Goal: Information Seeking & Learning: Stay updated

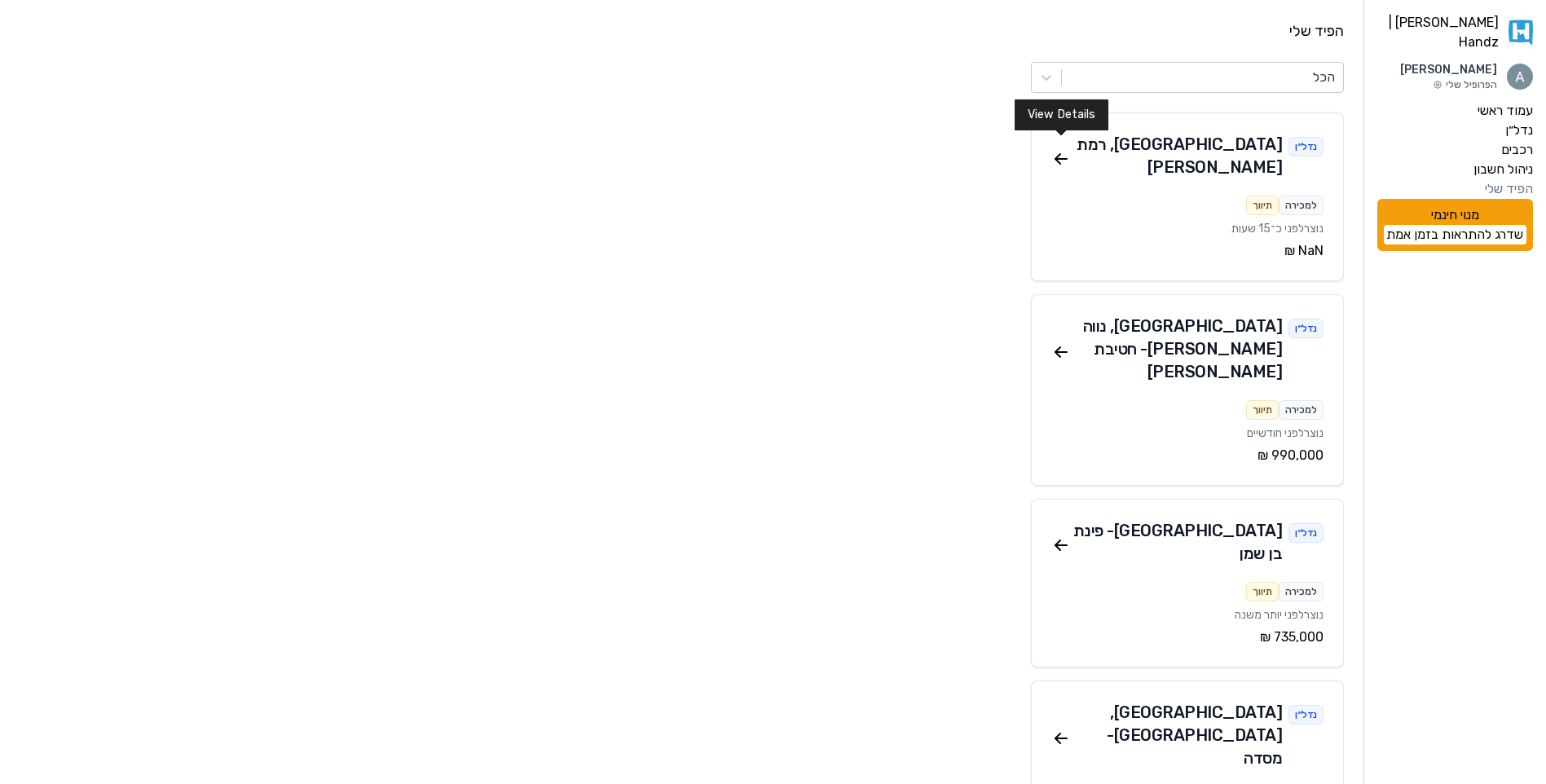
click at [1062, 153] on icon at bounding box center [1061, 159] width 20 height 20
click at [1057, 545] on icon at bounding box center [1058, 547] width 5 height 5
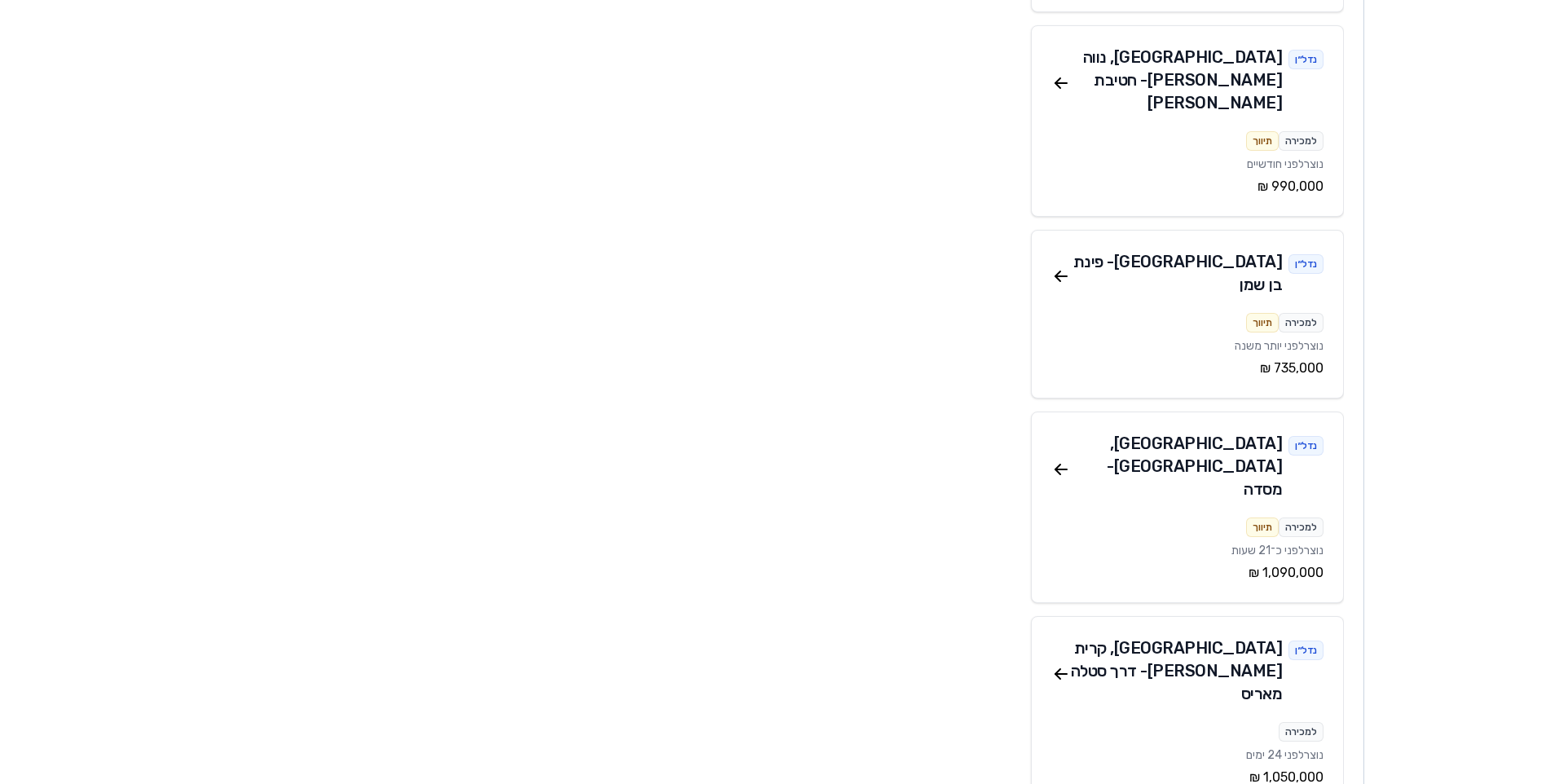
scroll to position [326, 0]
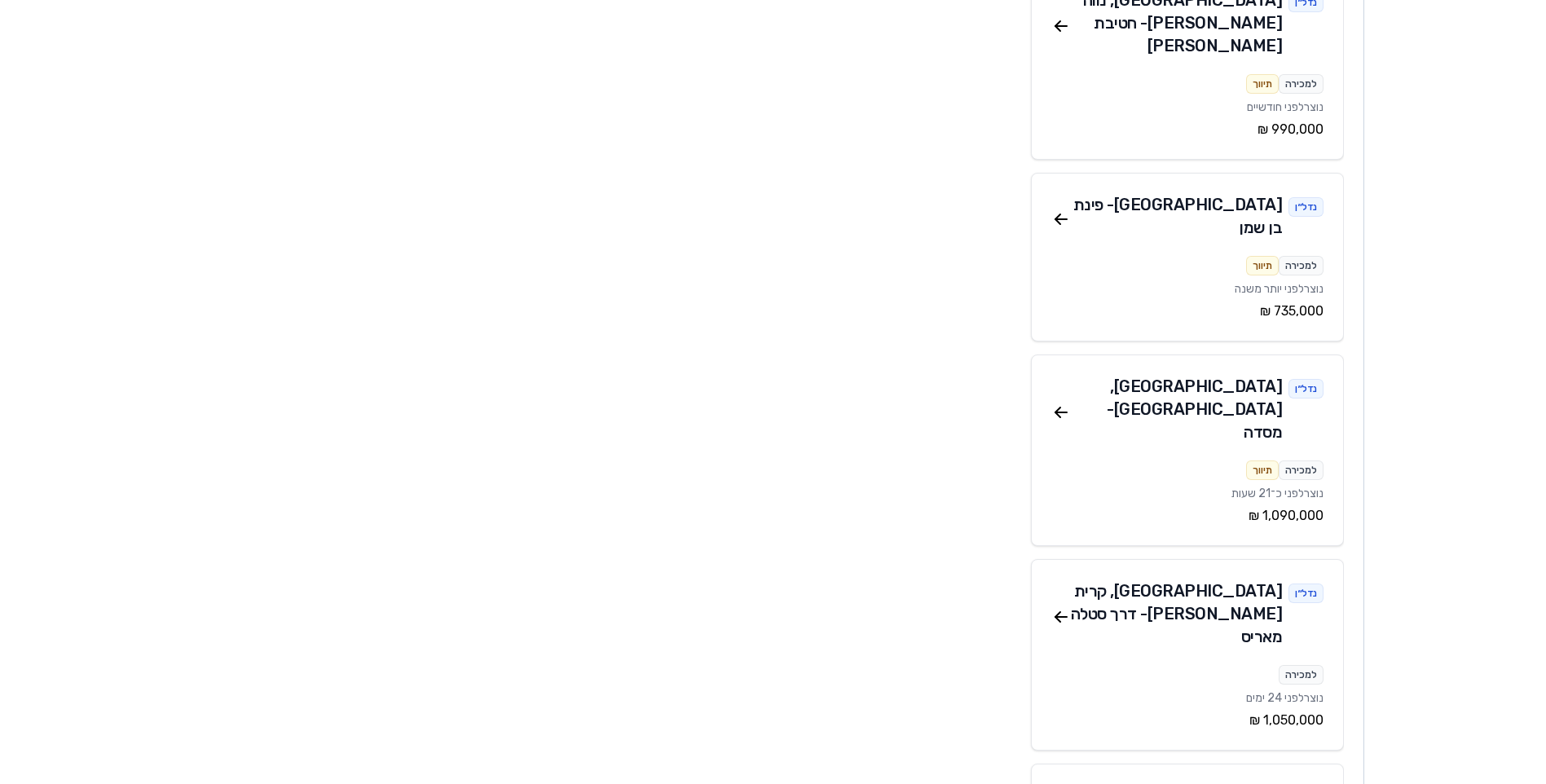
click at [1065, 579] on div "נדל״ן [GEOGRAPHIC_DATA] , [PERSON_NAME] - דרך [PERSON_NAME]" at bounding box center [1188, 617] width 272 height 75
click at [1064, 607] on icon at bounding box center [1061, 617] width 20 height 20
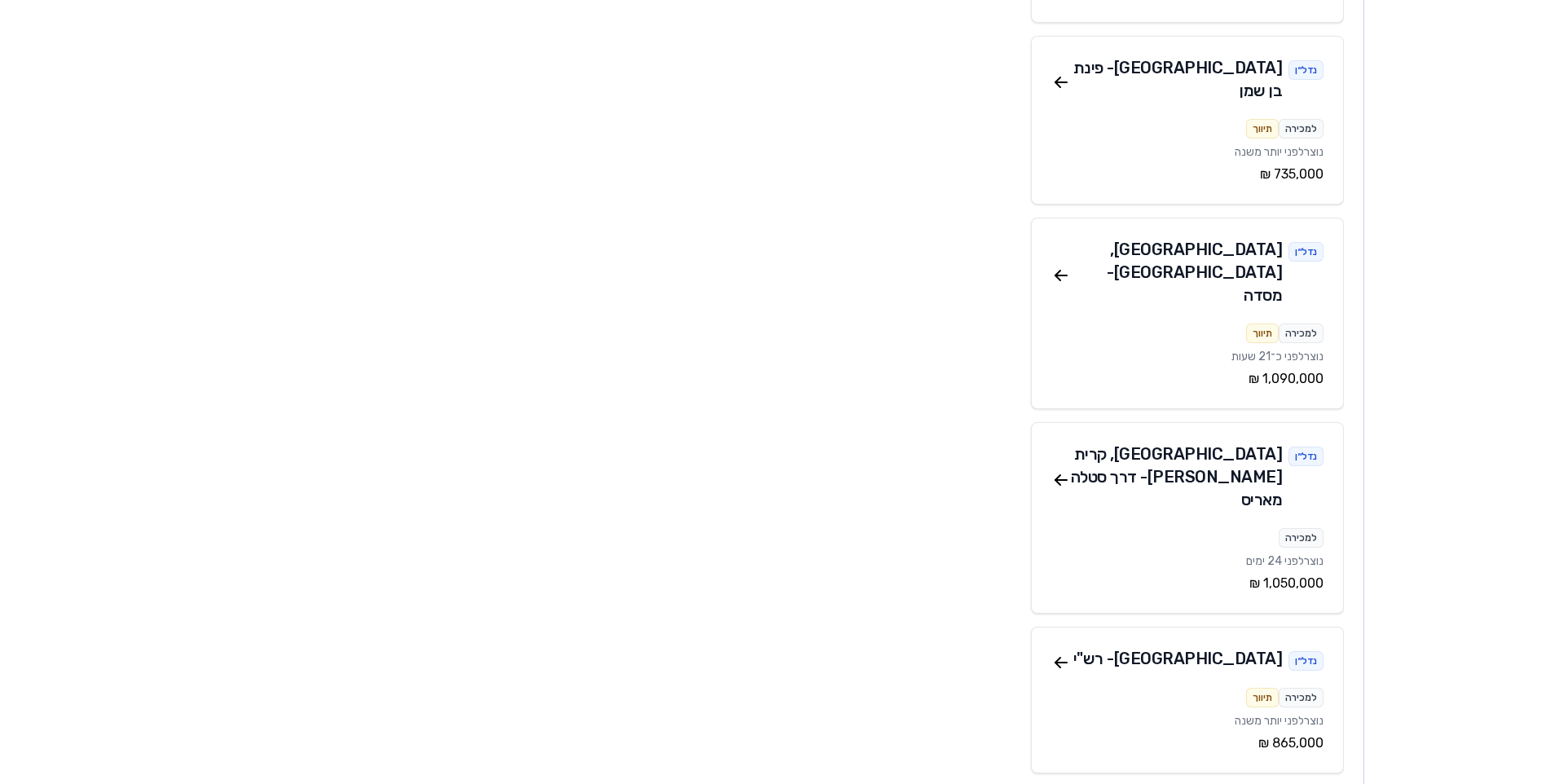
scroll to position [489, 0]
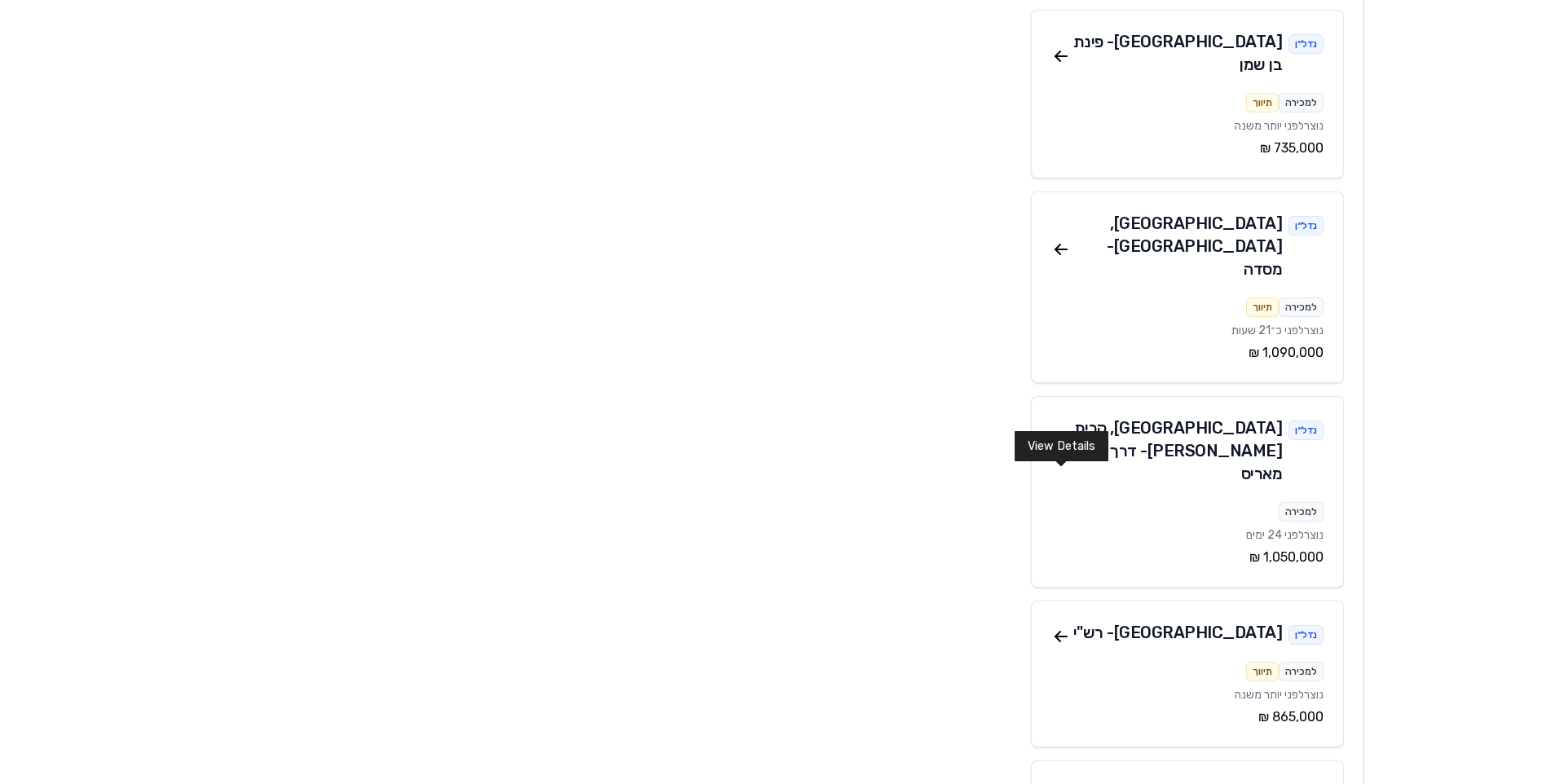
click at [1055, 627] on icon at bounding box center [1061, 636] width 20 height 20
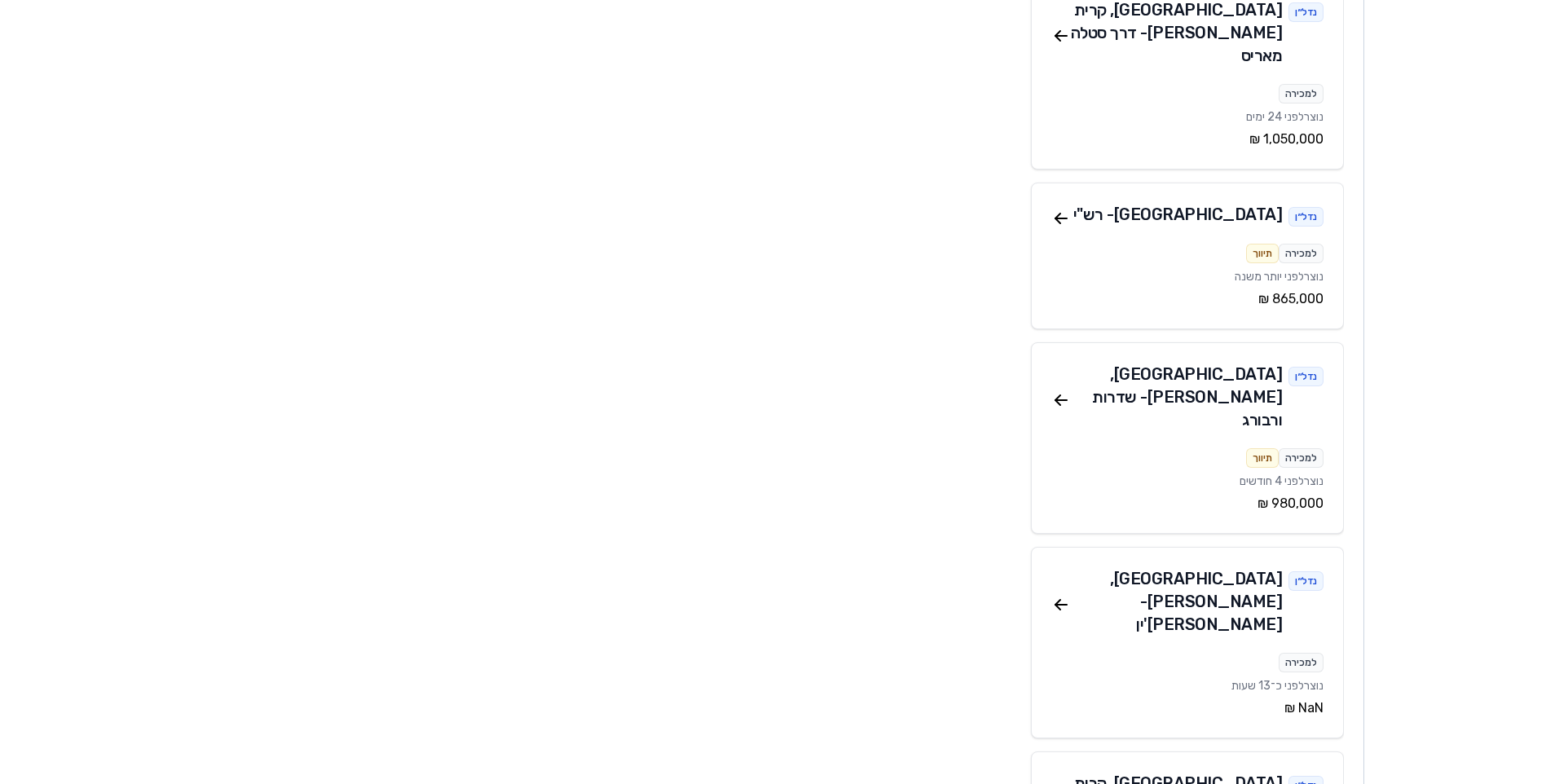
scroll to position [978, 0]
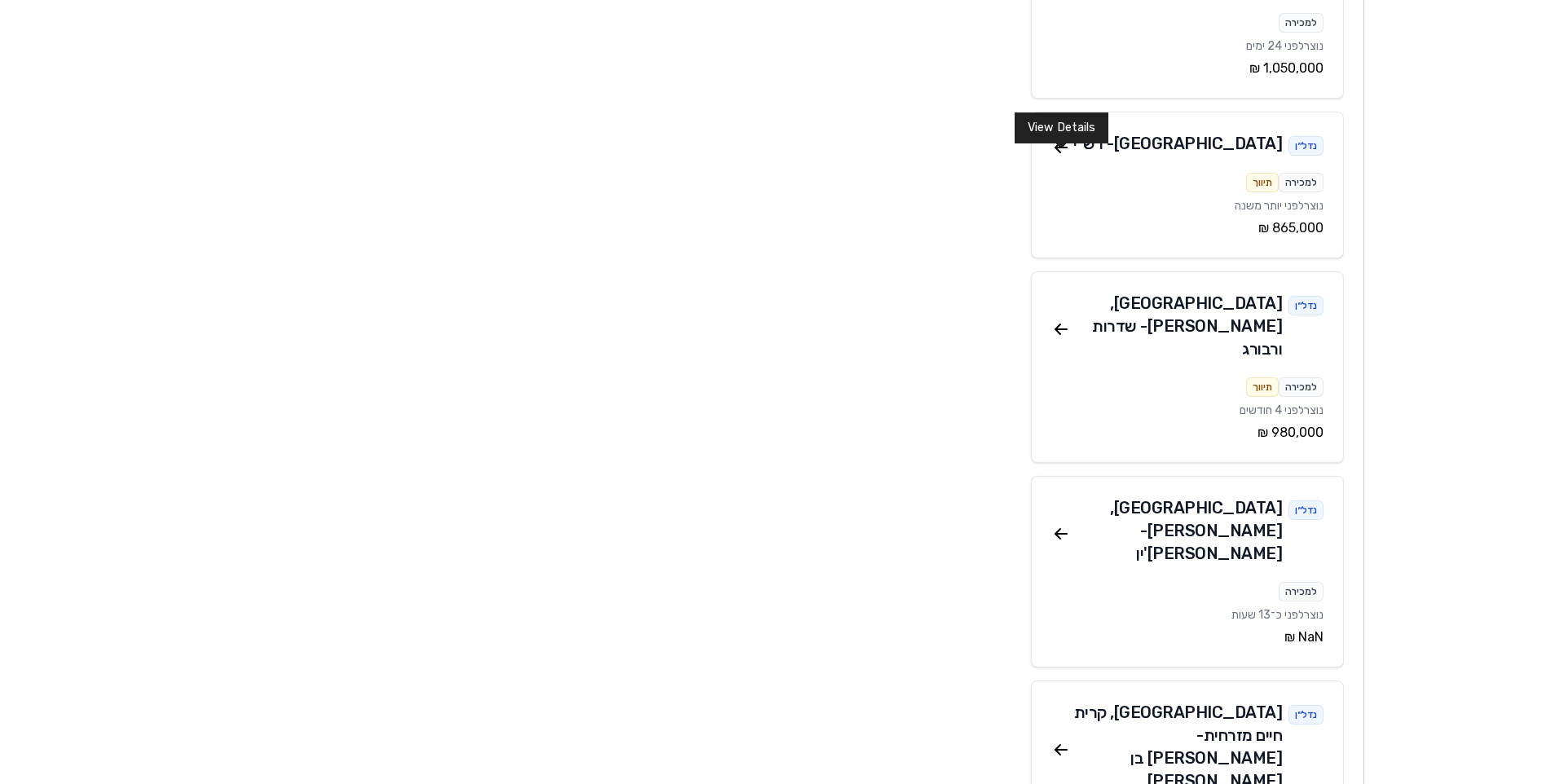
click at [1056, 325] on icon at bounding box center [1058, 327] width 5 height 5
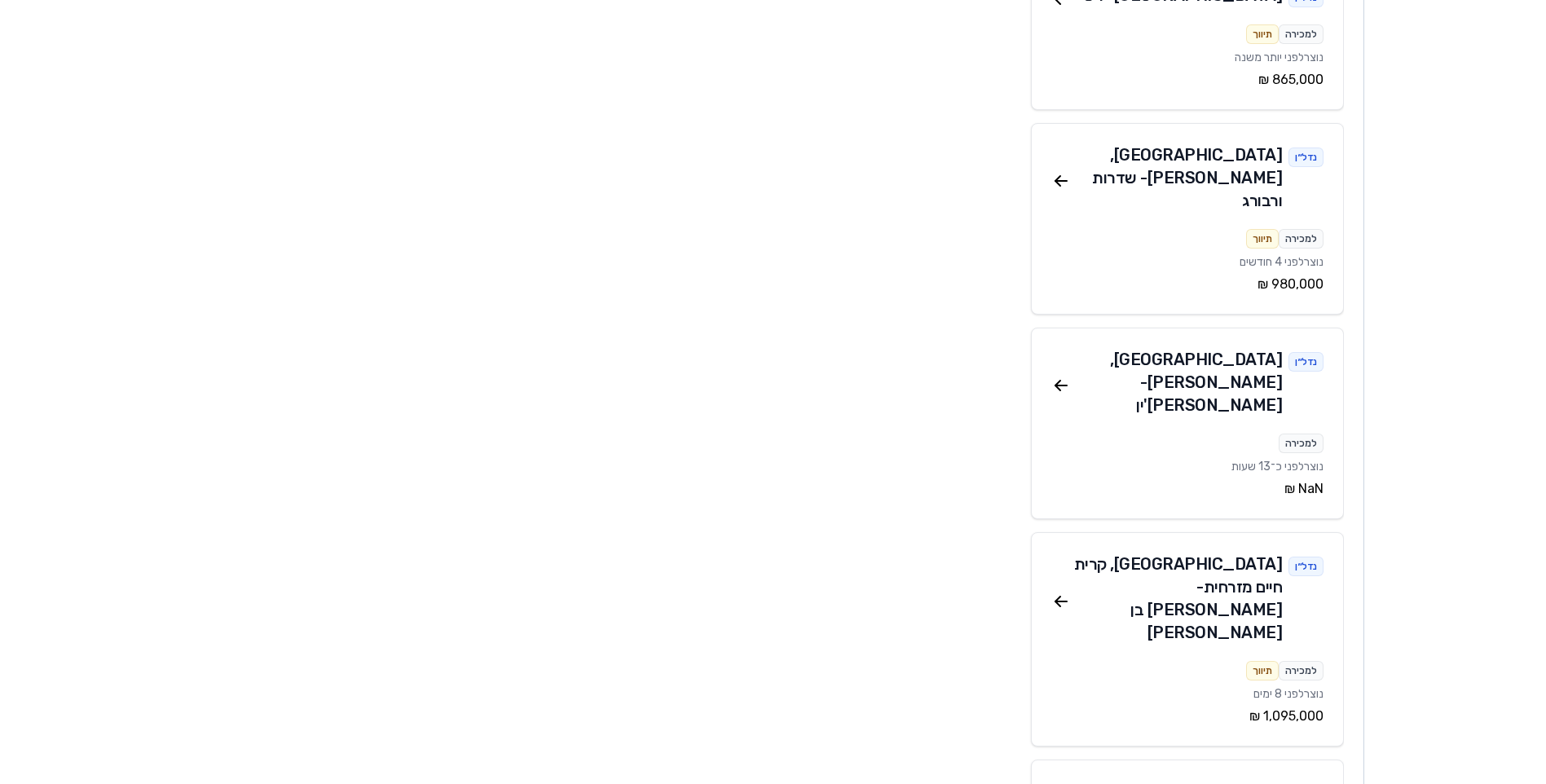
scroll to position [1141, 0]
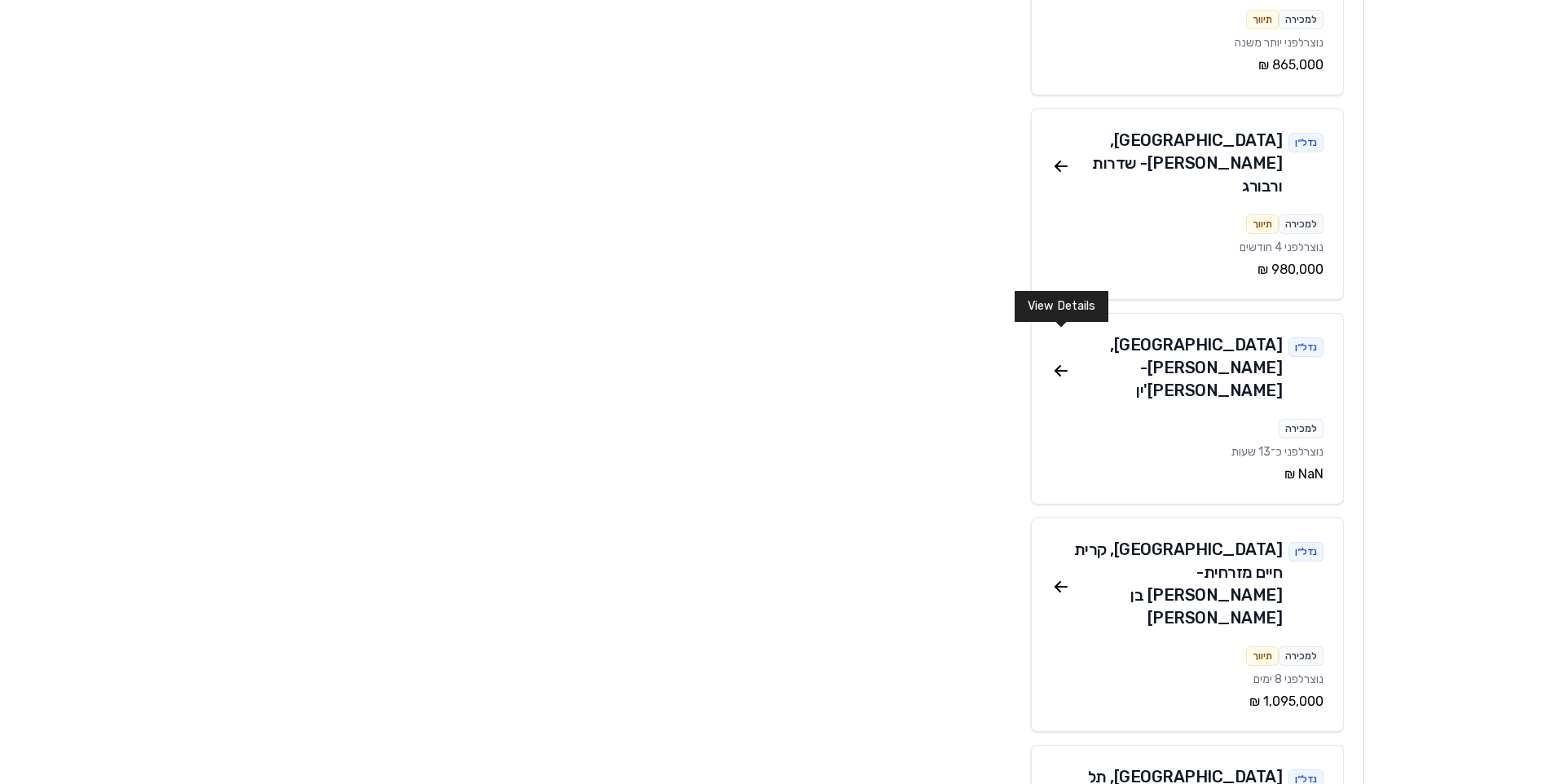
click at [1057, 577] on icon at bounding box center [1061, 587] width 20 height 20
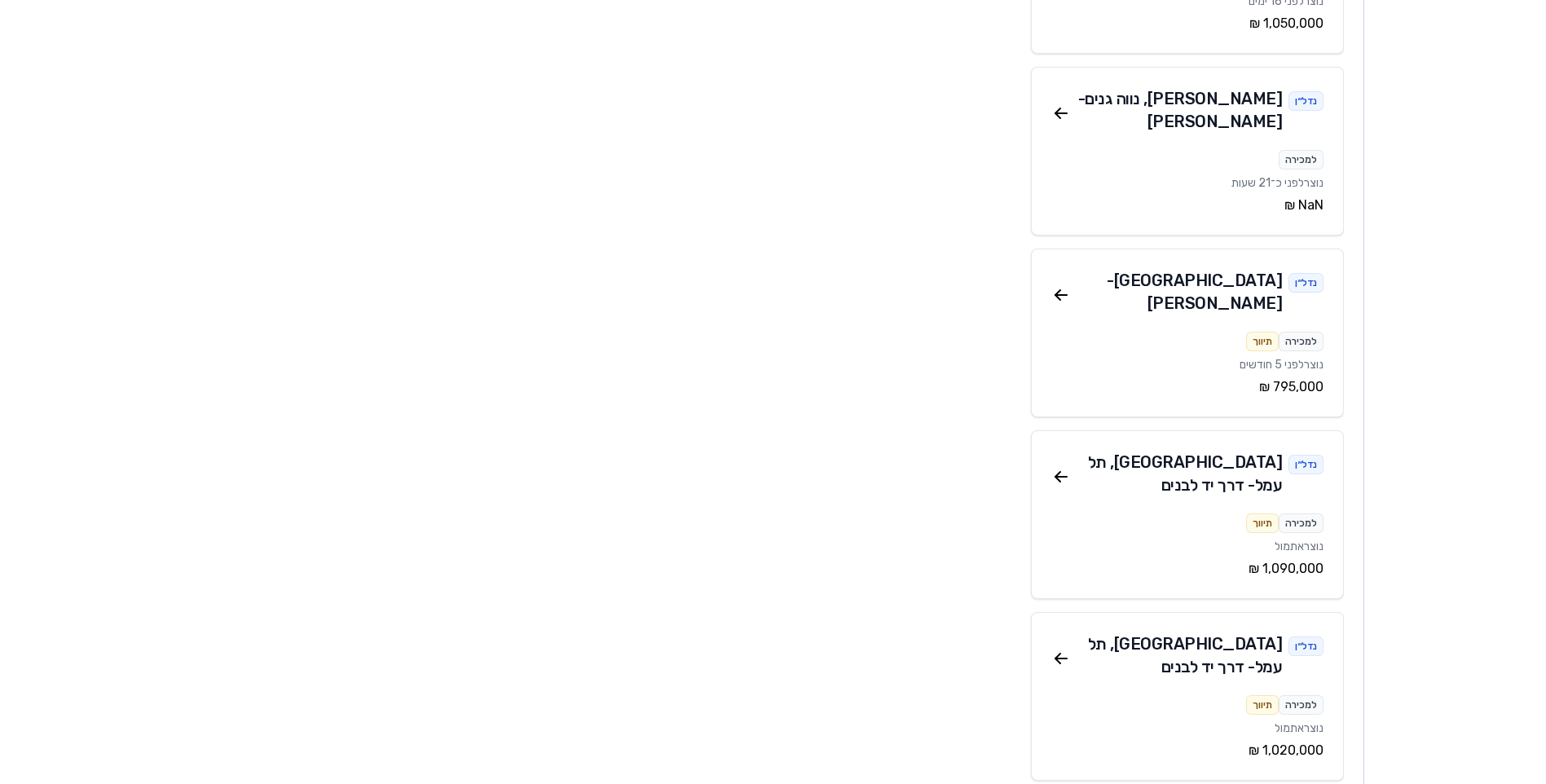
scroll to position [3178, 0]
